Goal: Task Accomplishment & Management: Use online tool/utility

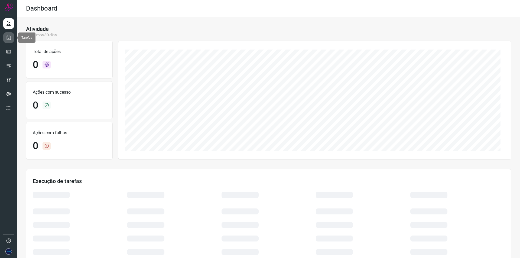
click at [5, 37] on link at bounding box center [8, 37] width 11 height 11
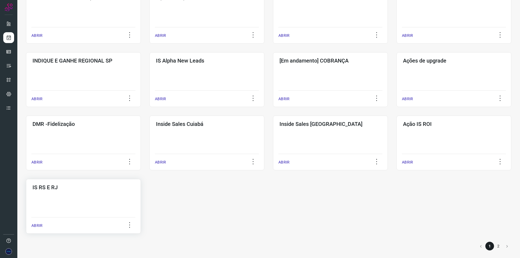
scroll to position [183, 0]
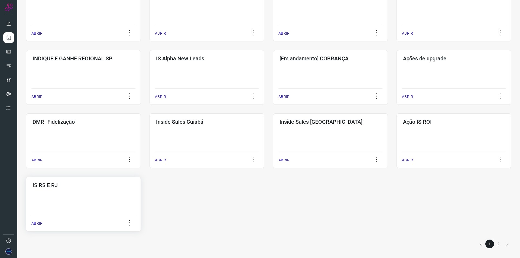
click at [66, 192] on div "IS RS E RJ ABRIR" at bounding box center [83, 204] width 115 height 55
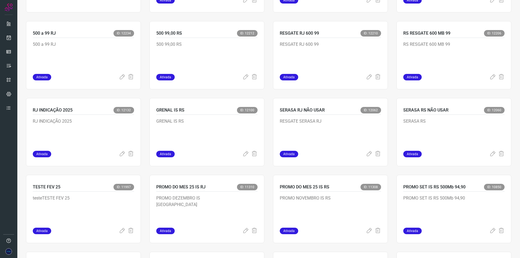
scroll to position [108, 0]
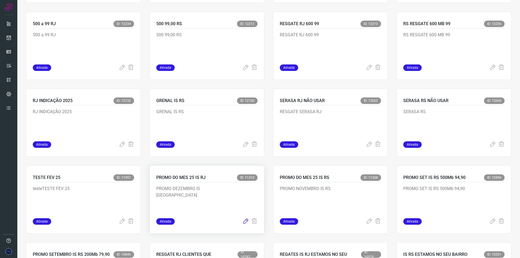
click at [243, 222] on icon at bounding box center [245, 221] width 7 height 7
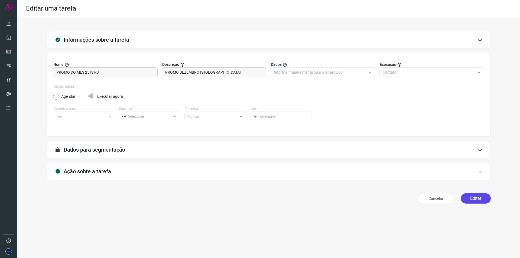
click at [473, 203] on button "Editar" at bounding box center [476, 198] width 30 height 10
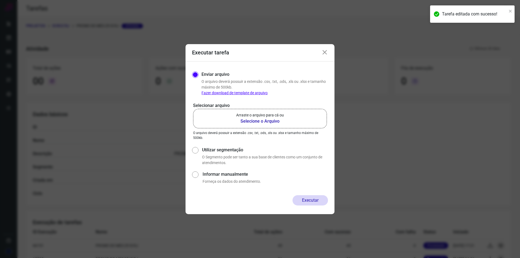
click at [273, 119] on b "Selecione o Arquivo" at bounding box center [260, 121] width 48 height 7
click at [0, 0] on input "Arraste o arquivo para cá ou Selecione o Arquivo" at bounding box center [0, 0] width 0 height 0
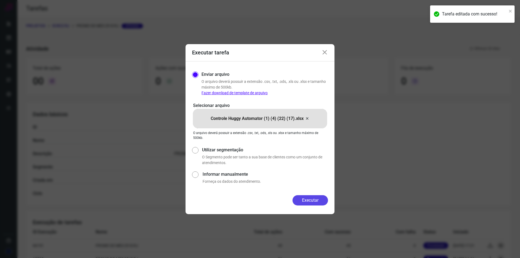
click at [307, 201] on button "Executar" at bounding box center [310, 200] width 35 height 10
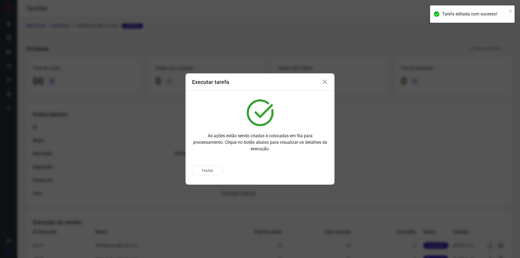
click at [324, 81] on icon at bounding box center [325, 82] width 7 height 7
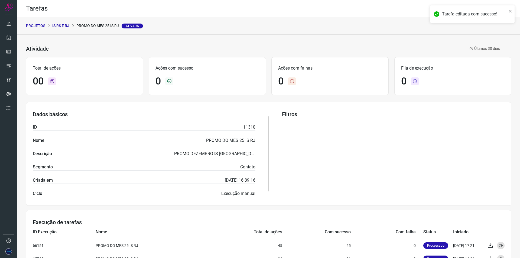
click at [61, 25] on p "IS RS E RJ" at bounding box center [60, 26] width 17 height 6
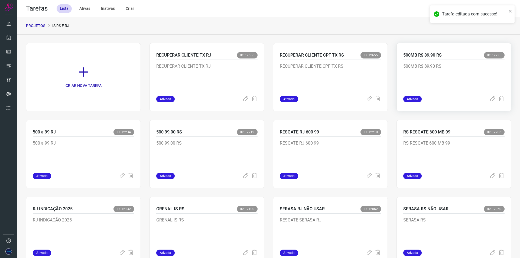
click at [443, 83] on p "500MB R$ 89,90 RS" at bounding box center [443, 76] width 81 height 27
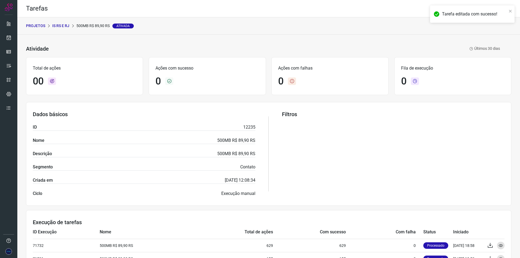
click at [64, 26] on p "IS RS E RJ" at bounding box center [60, 26] width 17 height 6
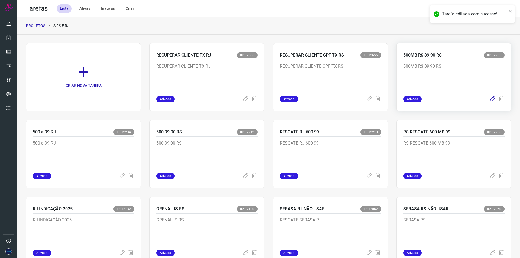
click at [489, 96] on icon at bounding box center [492, 99] width 7 height 7
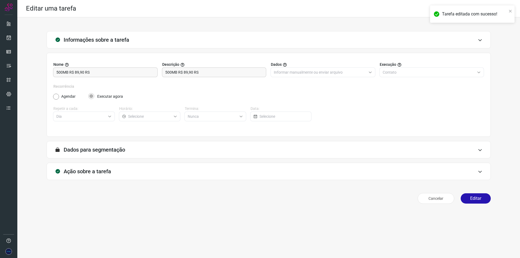
type input "Ações Unidades RS"
type input "Amigo 0800"
click at [301, 171] on div "Ação sobre a tarefa" at bounding box center [269, 171] width 444 height 17
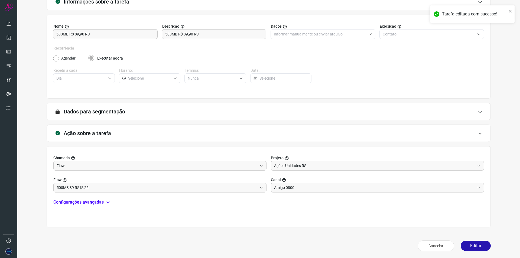
scroll to position [39, 0]
click at [474, 244] on button "Editar" at bounding box center [476, 245] width 30 height 10
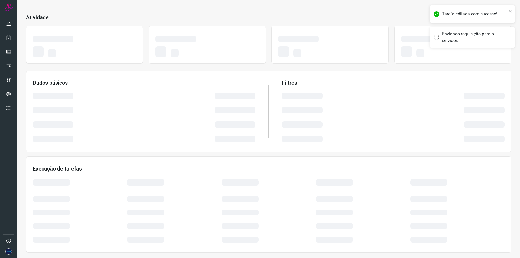
scroll to position [22, 0]
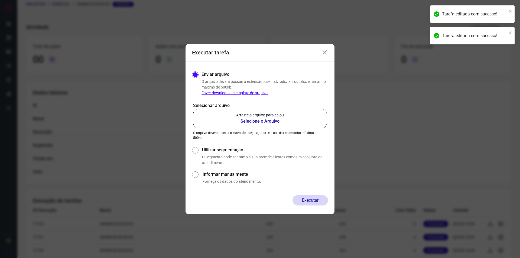
click at [270, 122] on b "Selecione o Arquivo" at bounding box center [260, 121] width 48 height 7
click at [0, 0] on input "Arraste o arquivo para cá ou Selecione o Arquivo" at bounding box center [0, 0] width 0 height 0
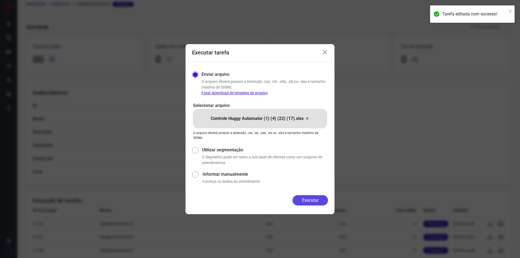
click at [319, 204] on button "Executar" at bounding box center [310, 200] width 35 height 10
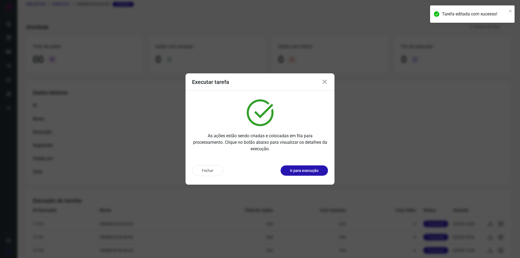
click at [325, 83] on icon at bounding box center [325, 82] width 7 height 7
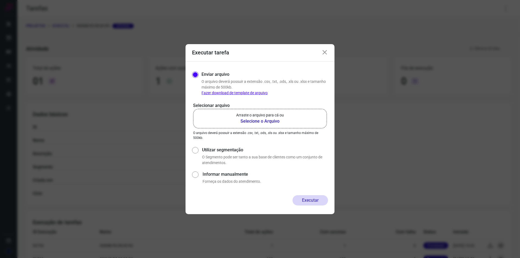
click at [260, 120] on b "Selecione o Arquivo" at bounding box center [260, 121] width 48 height 7
click at [0, 0] on input "Arraste o arquivo para cá ou Selecione o Arquivo" at bounding box center [0, 0] width 0 height 0
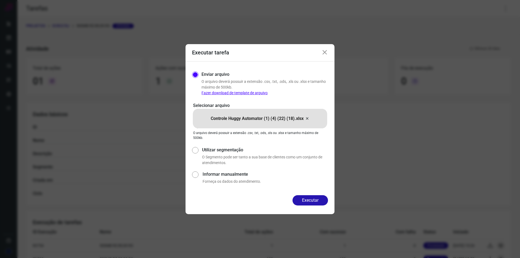
click at [326, 52] on icon at bounding box center [325, 52] width 7 height 7
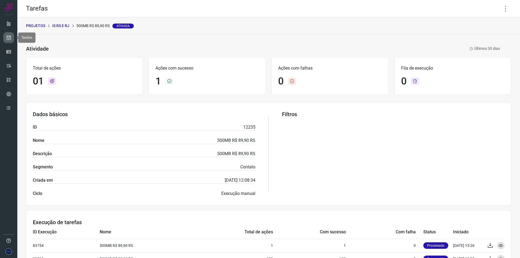
click at [9, 40] on icon at bounding box center [9, 37] width 6 height 5
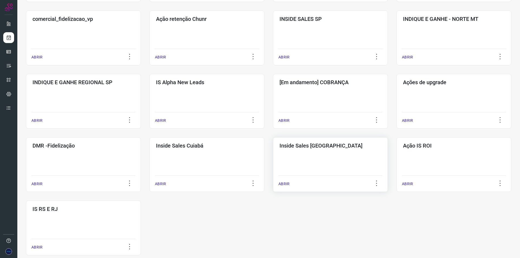
scroll to position [183, 0]
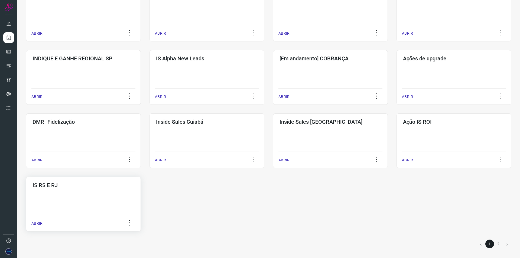
click at [74, 190] on div "IS RS E RJ ABRIR" at bounding box center [83, 204] width 115 height 55
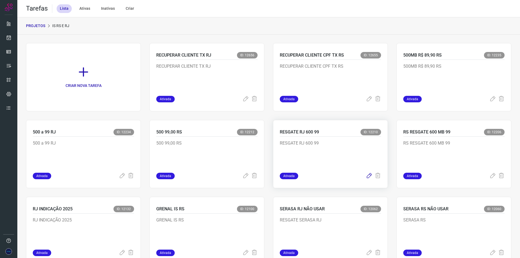
click at [367, 176] on icon at bounding box center [369, 176] width 7 height 7
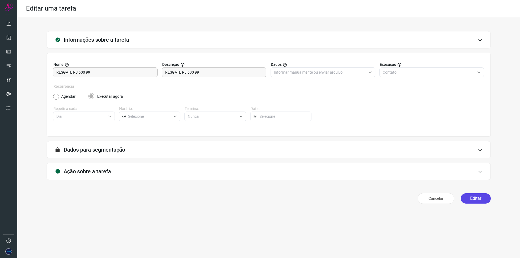
click at [472, 199] on button "Editar" at bounding box center [476, 198] width 30 height 10
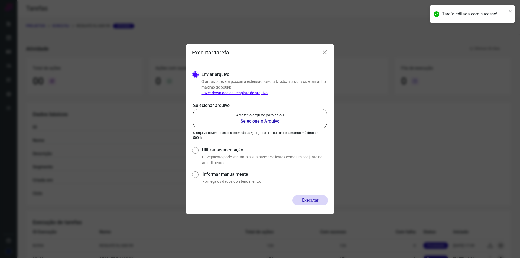
click at [274, 123] on b "Selecione o Arquivo" at bounding box center [260, 121] width 48 height 7
click at [0, 0] on input "Arraste o arquivo para cá ou Selecione o Arquivo" at bounding box center [0, 0] width 0 height 0
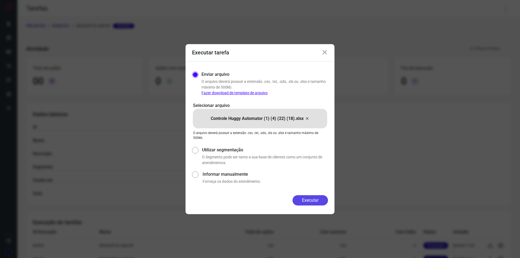
click at [296, 197] on button "Executar" at bounding box center [310, 200] width 35 height 10
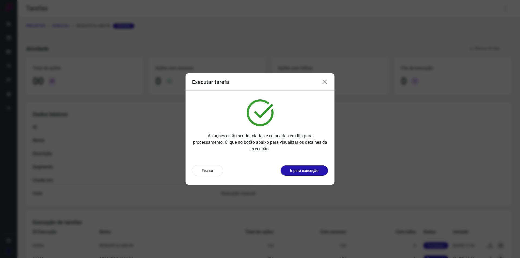
click at [324, 83] on icon at bounding box center [325, 82] width 7 height 7
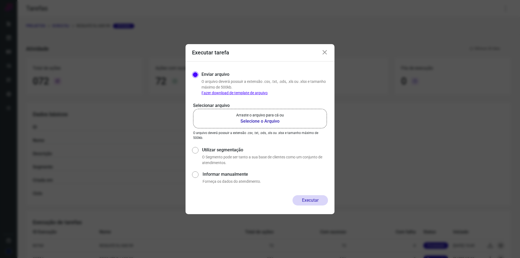
click at [327, 50] on icon at bounding box center [325, 52] width 7 height 7
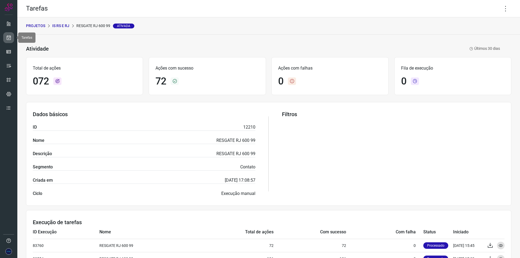
click at [9, 39] on icon at bounding box center [9, 37] width 6 height 5
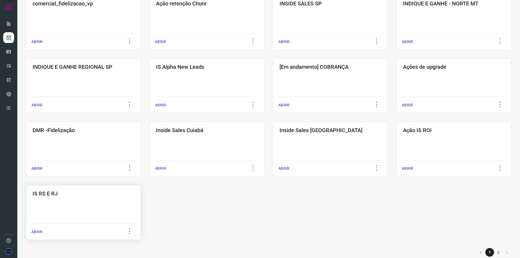
scroll to position [183, 0]
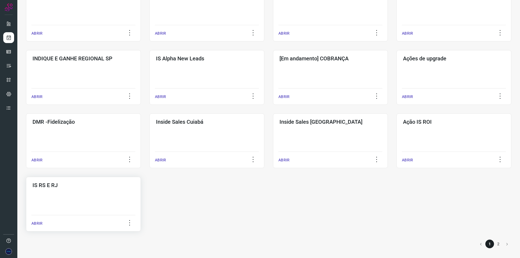
click at [105, 193] on div "IS RS E RJ ABRIR" at bounding box center [83, 204] width 115 height 55
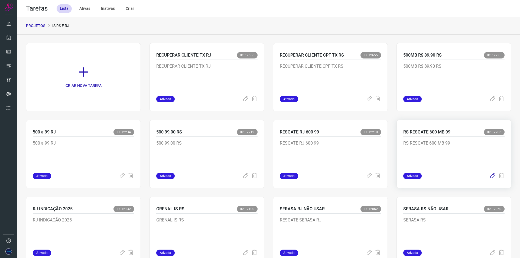
click at [489, 174] on icon at bounding box center [492, 176] width 7 height 7
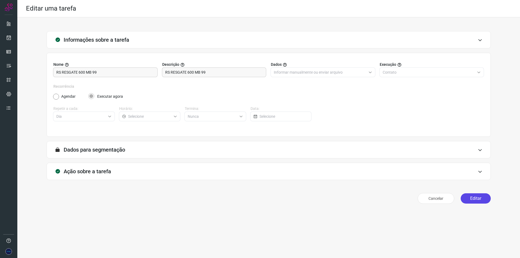
click at [477, 200] on button "Editar" at bounding box center [476, 198] width 30 height 10
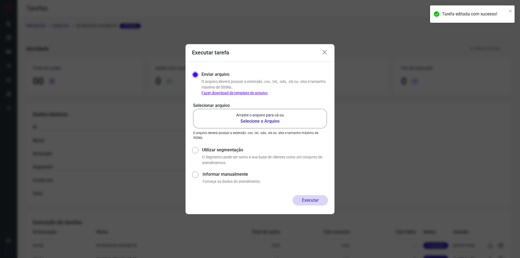
click at [275, 121] on b "Selecione o Arquivo" at bounding box center [260, 121] width 48 height 7
click at [0, 0] on input "Arraste o arquivo para cá ou Selecione o Arquivo" at bounding box center [0, 0] width 0 height 0
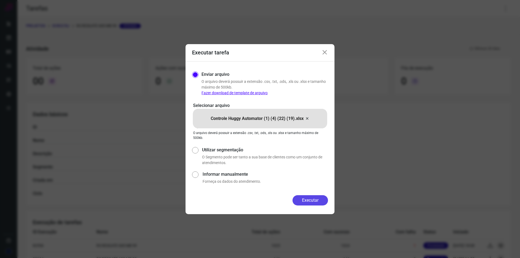
click at [312, 198] on button "Executar" at bounding box center [310, 200] width 35 height 10
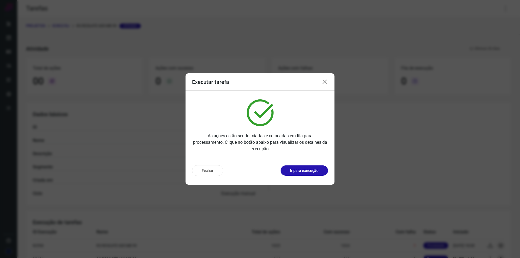
click at [321, 80] on div "Executar tarefa" at bounding box center [260, 81] width 149 height 17
click at [325, 83] on icon at bounding box center [325, 82] width 7 height 7
